Goal: Transaction & Acquisition: Purchase product/service

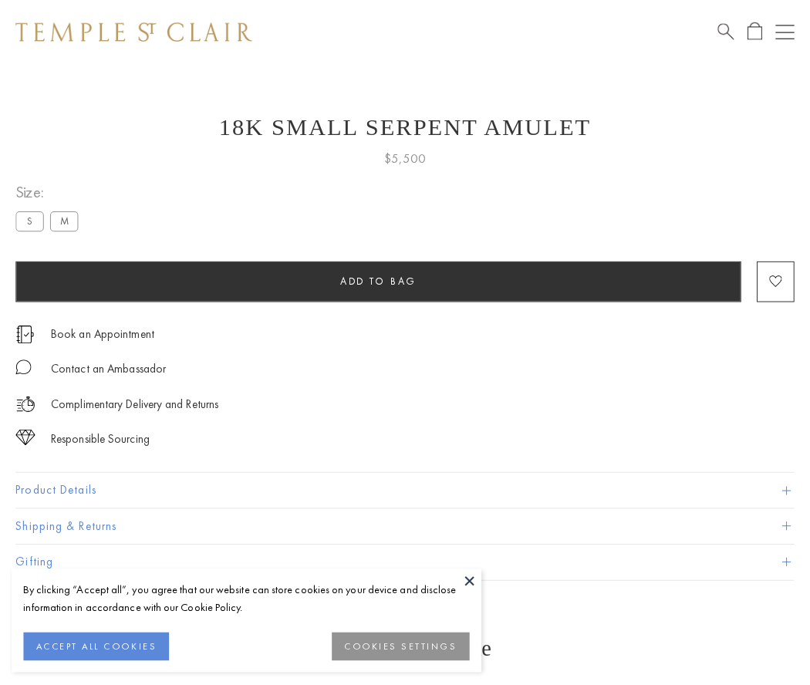
scroll to position [62, 0]
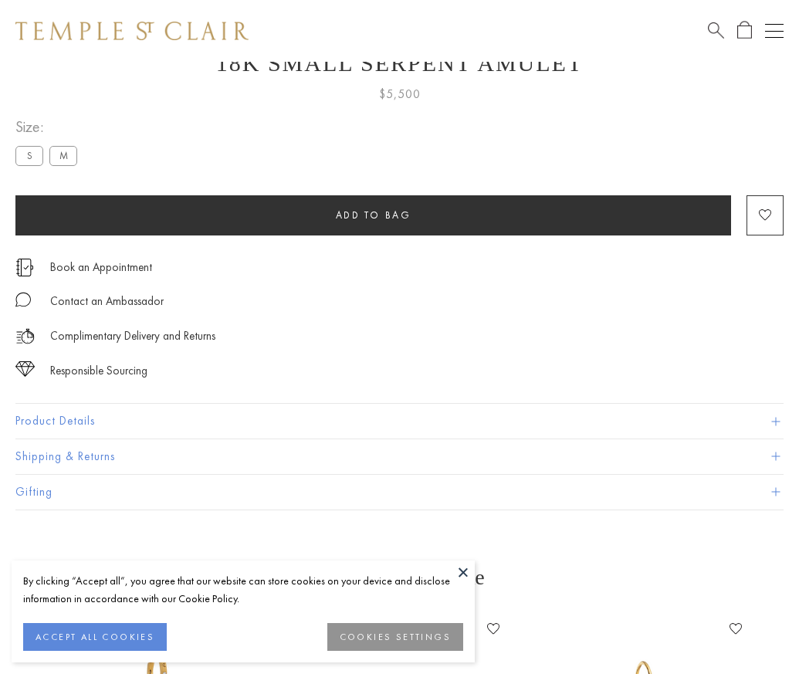
click at [373, 215] on span "Add to bag" at bounding box center [374, 214] width 76 height 13
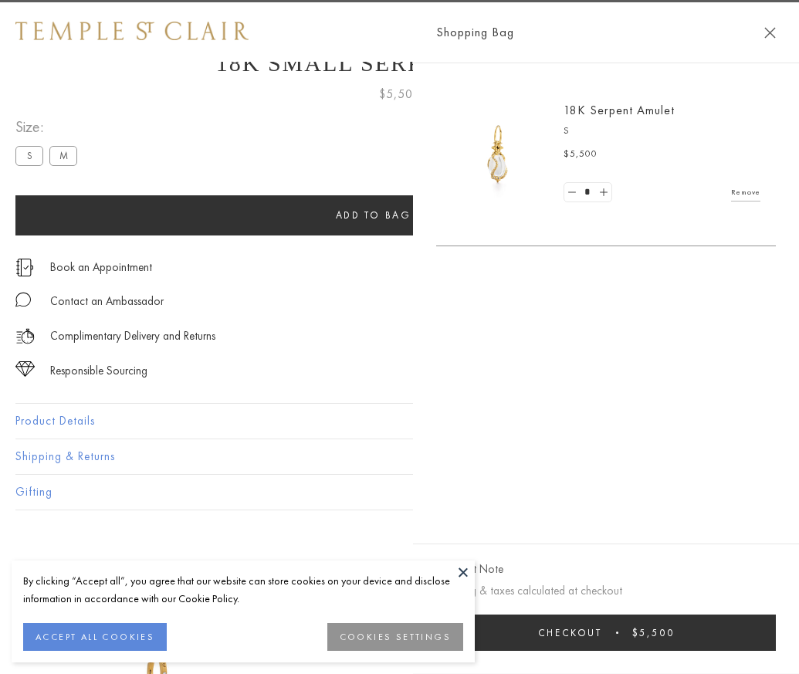
click at [772, 644] on button "Checkout $5,500" at bounding box center [606, 632] width 340 height 36
